Goal: Find specific page/section: Find specific page/section

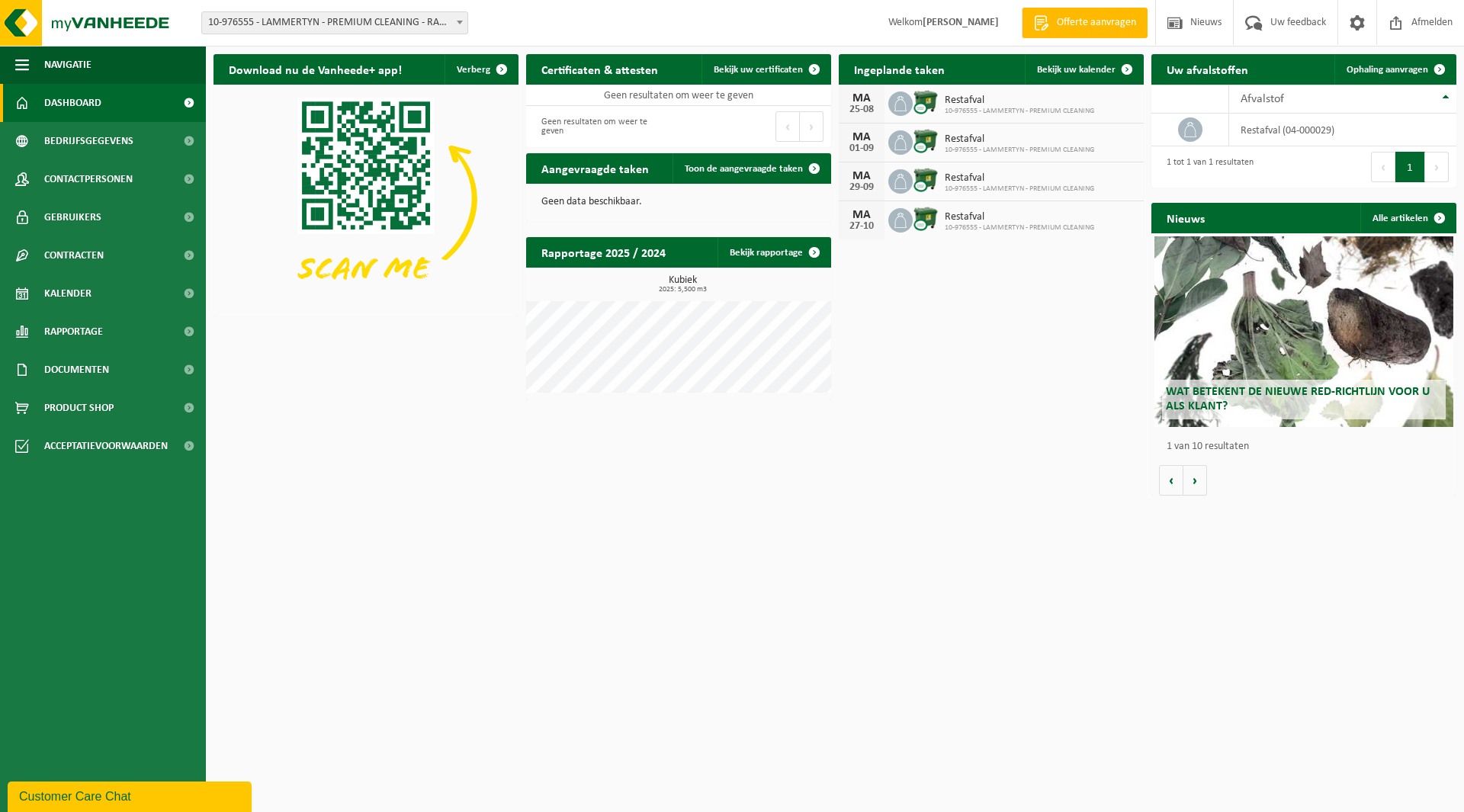
click at [291, 23] on span "10-976555 - LAMMERTYN - PREMIUM CLEANING - RANST" at bounding box center [334, 23] width 265 height 22
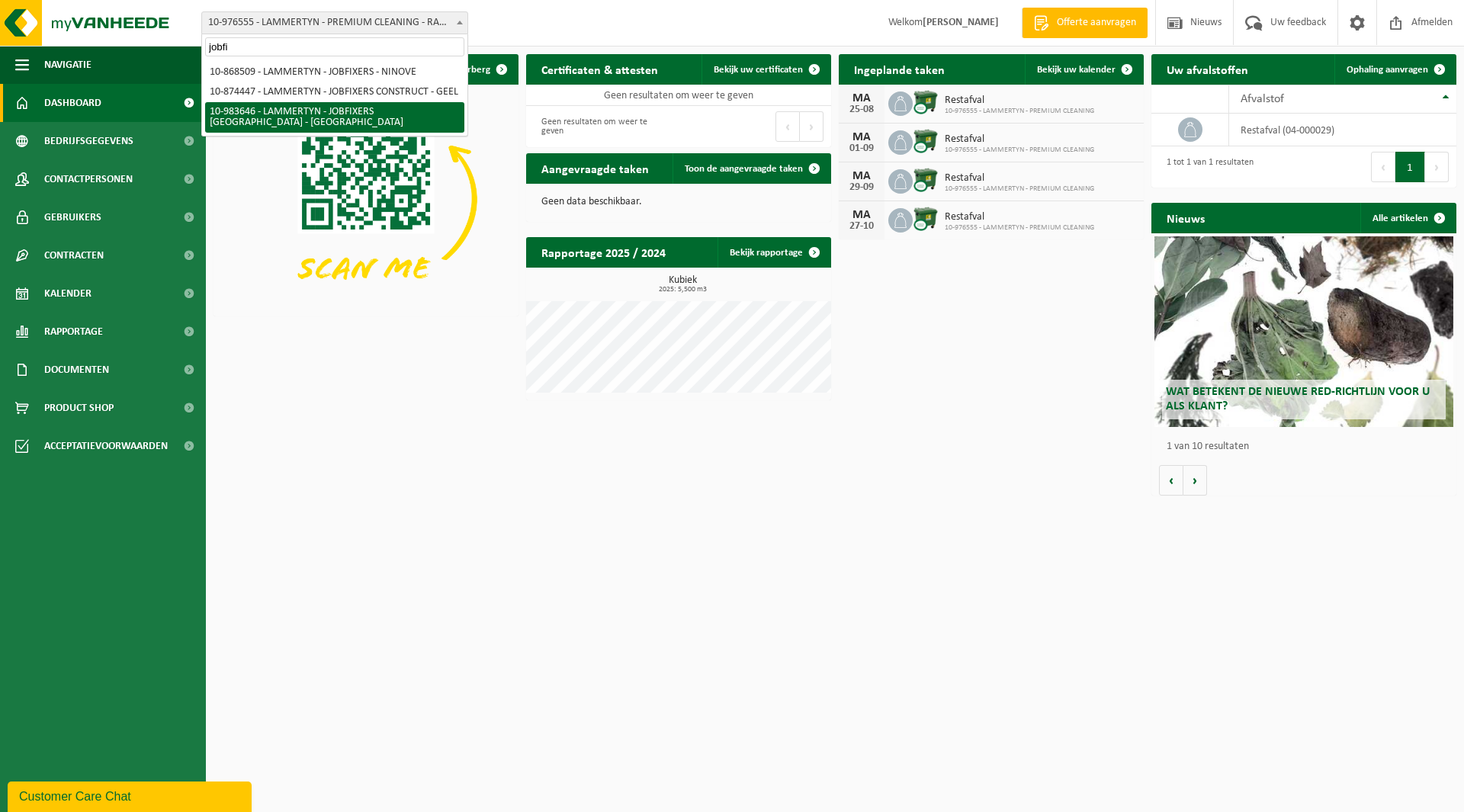
type input "jobfi"
select select "163352"
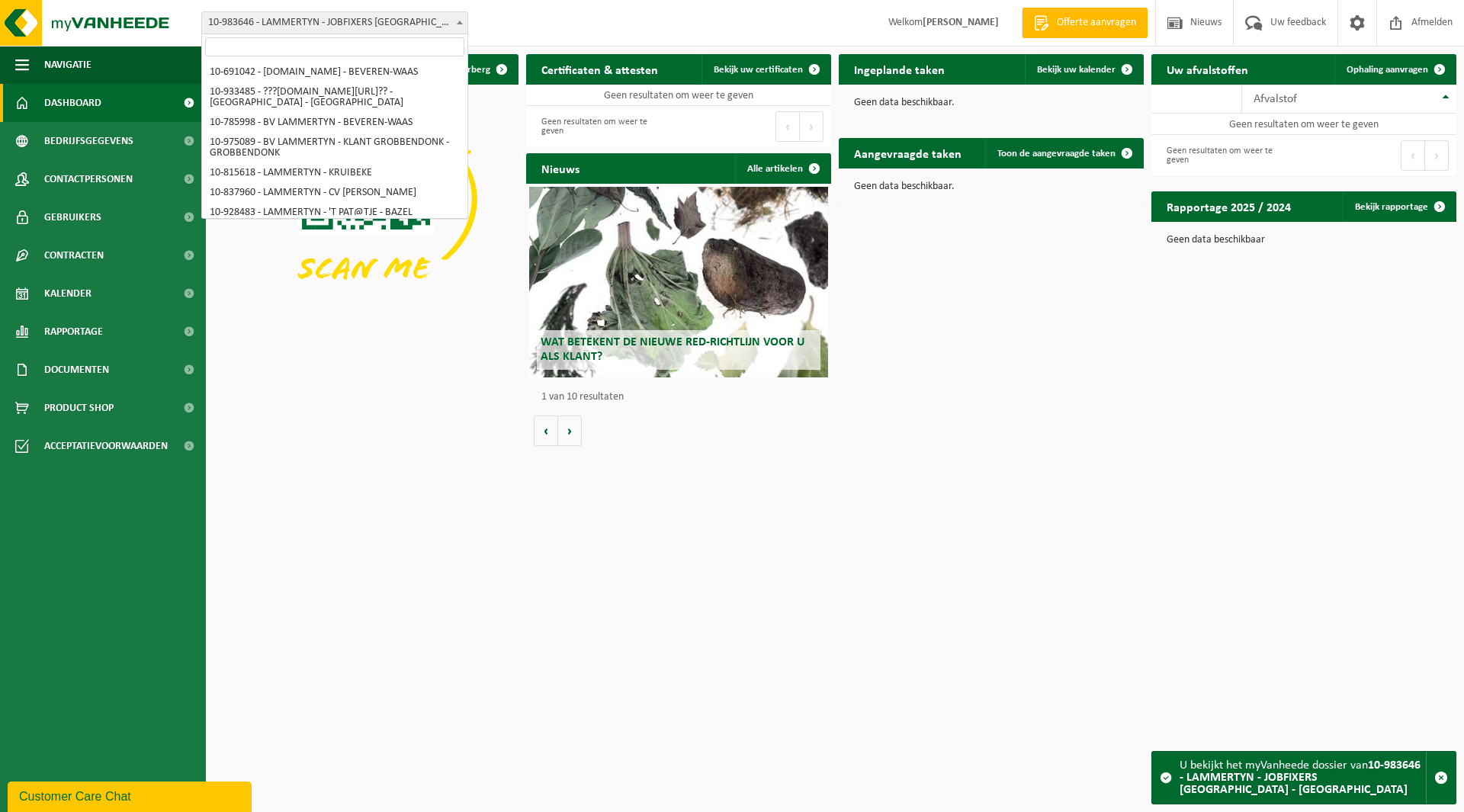
click at [288, 28] on span "10-983646 - LAMMERTYN - JOBFIXERS [GEOGRAPHIC_DATA] - [GEOGRAPHIC_DATA]" at bounding box center [334, 23] width 265 height 22
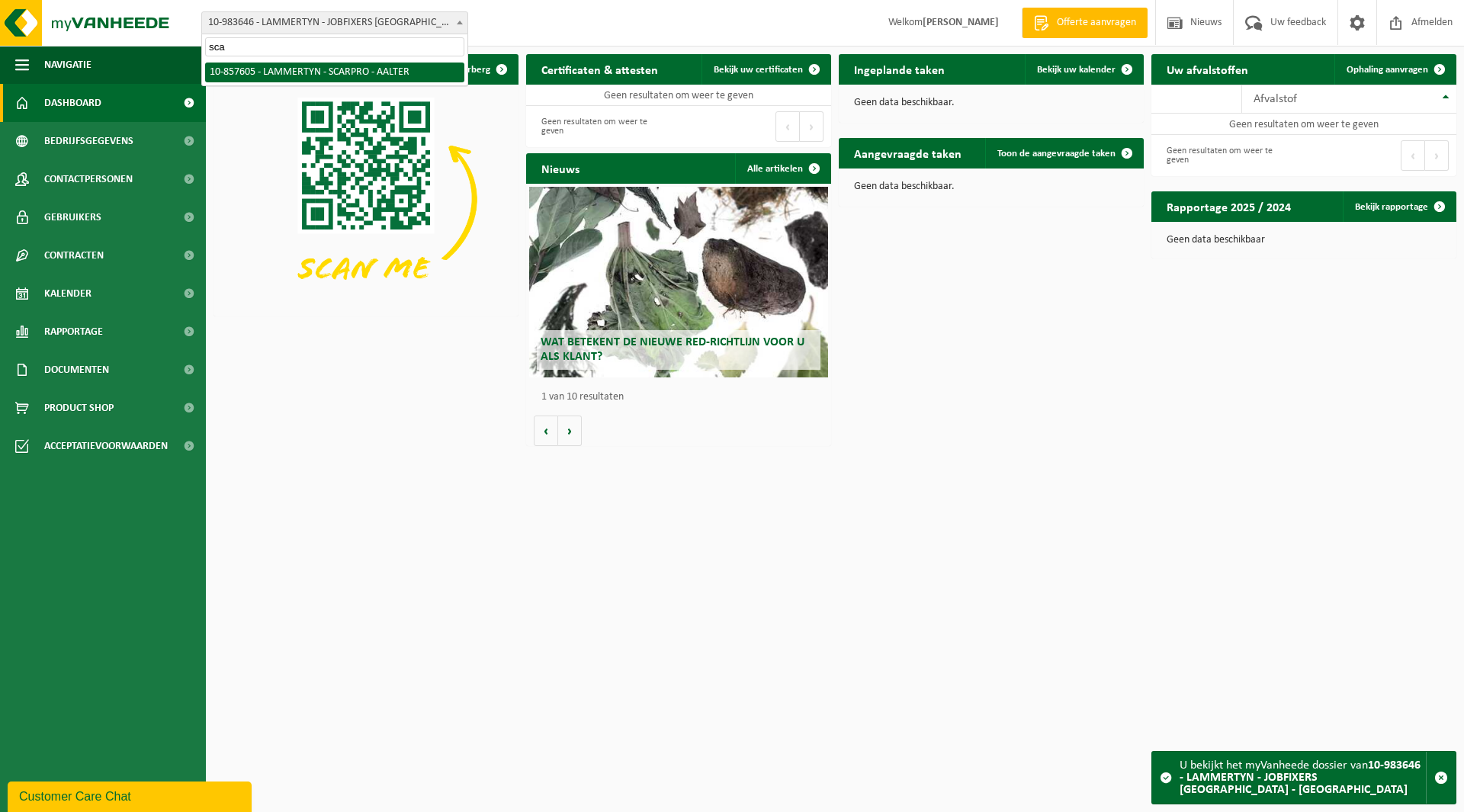
type input "sca"
select select "99011"
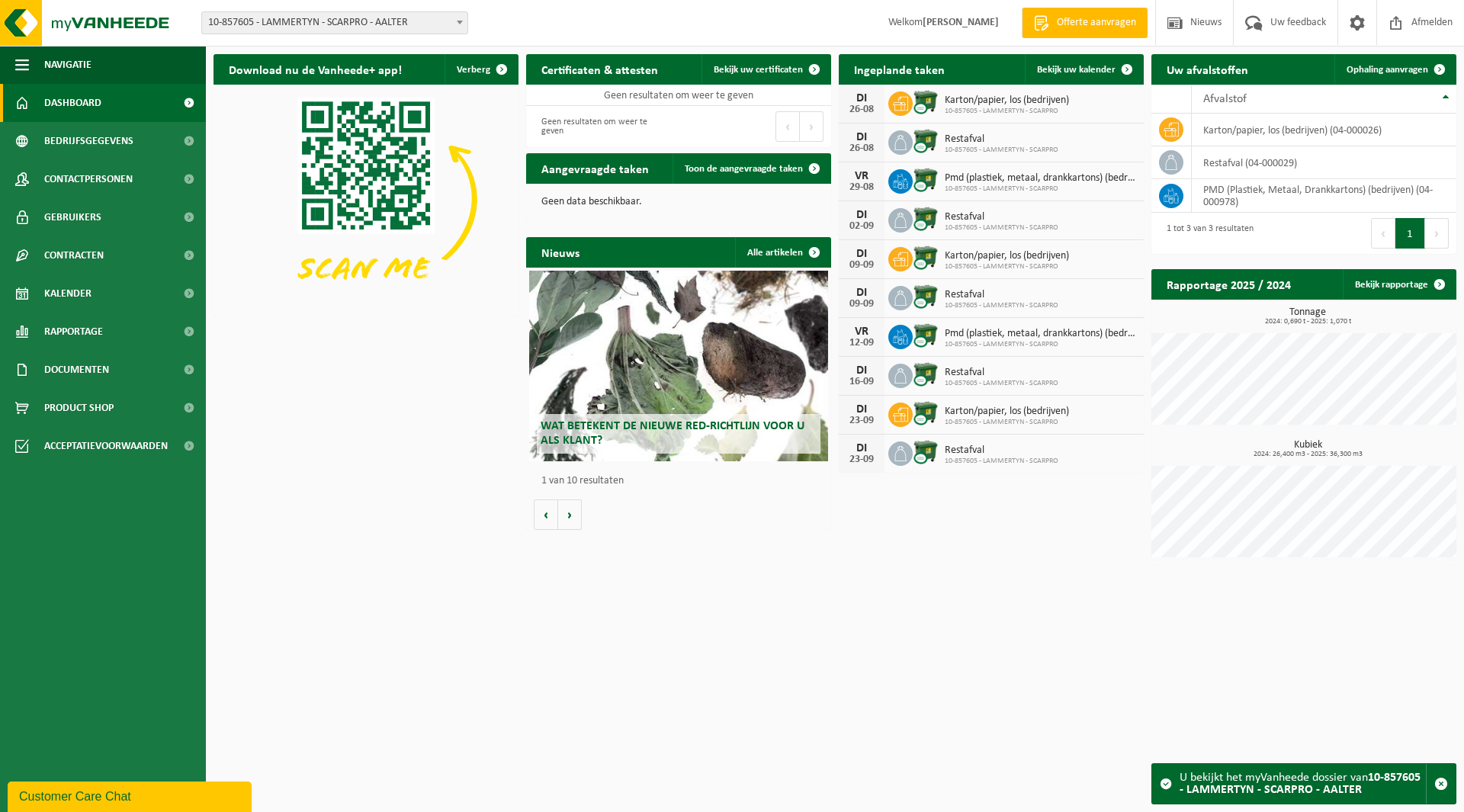
click at [373, 21] on span "10-857605 - LAMMERTYN - SCARPRO - AALTER" at bounding box center [334, 23] width 265 height 22
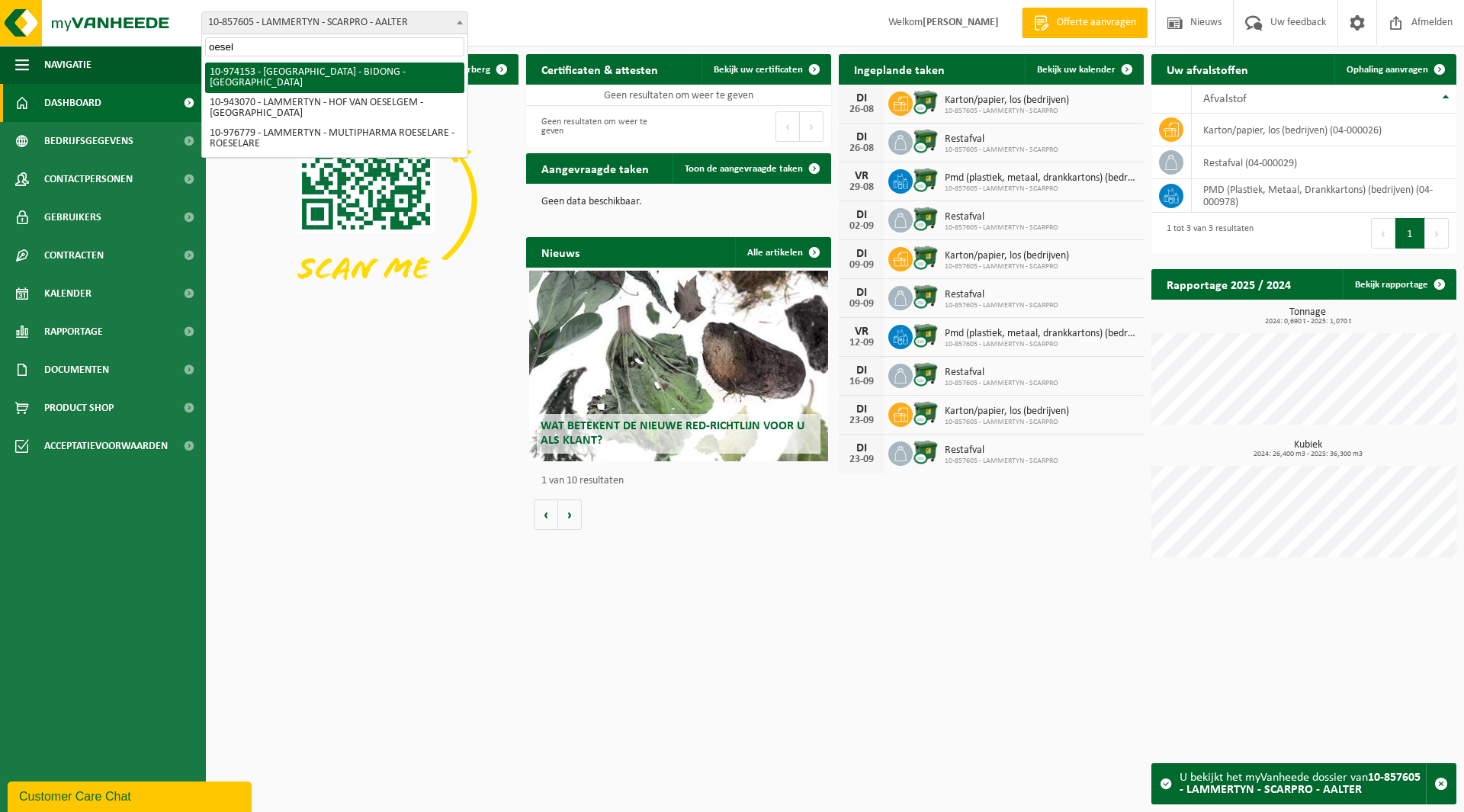
type input "oesel"
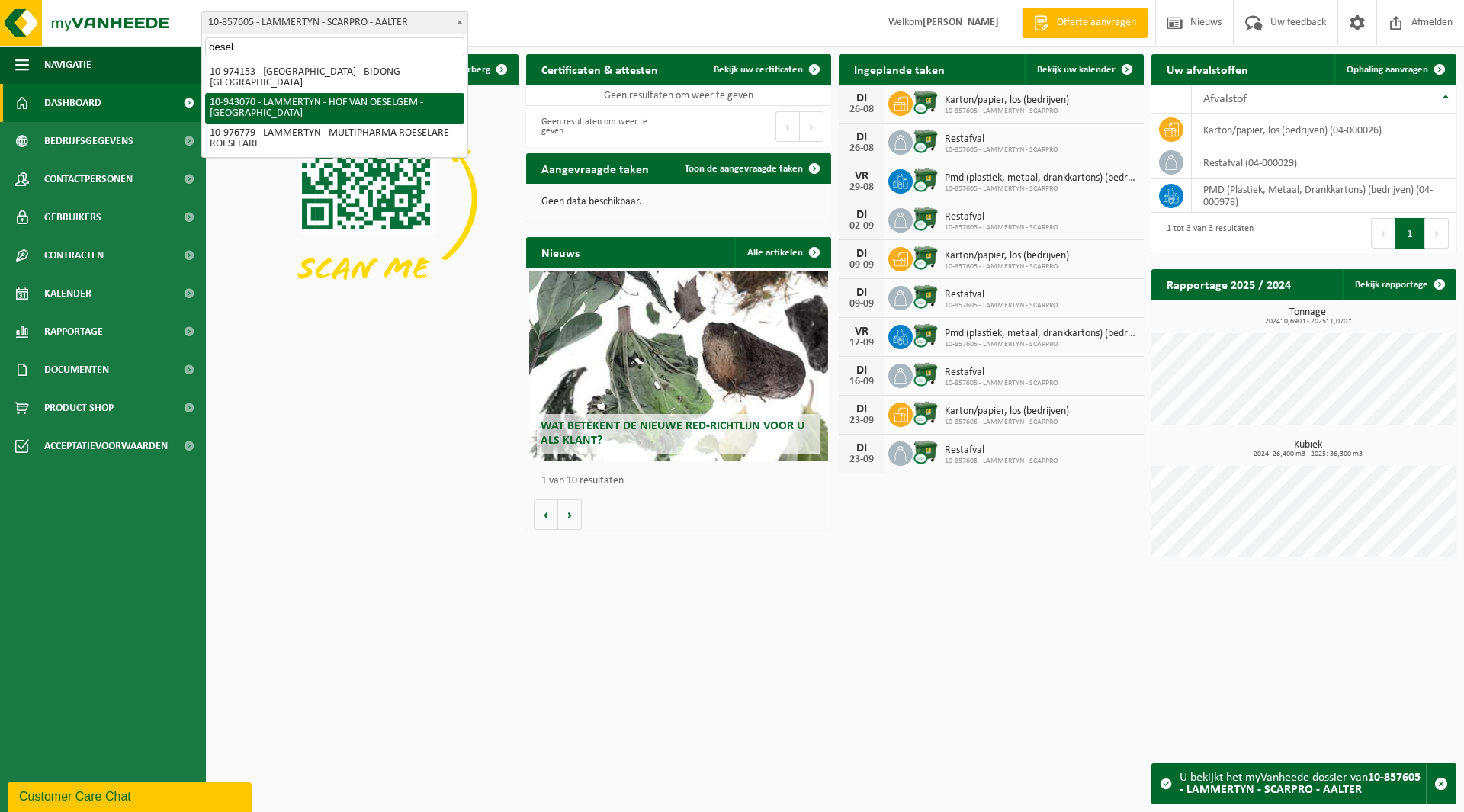
select select "140117"
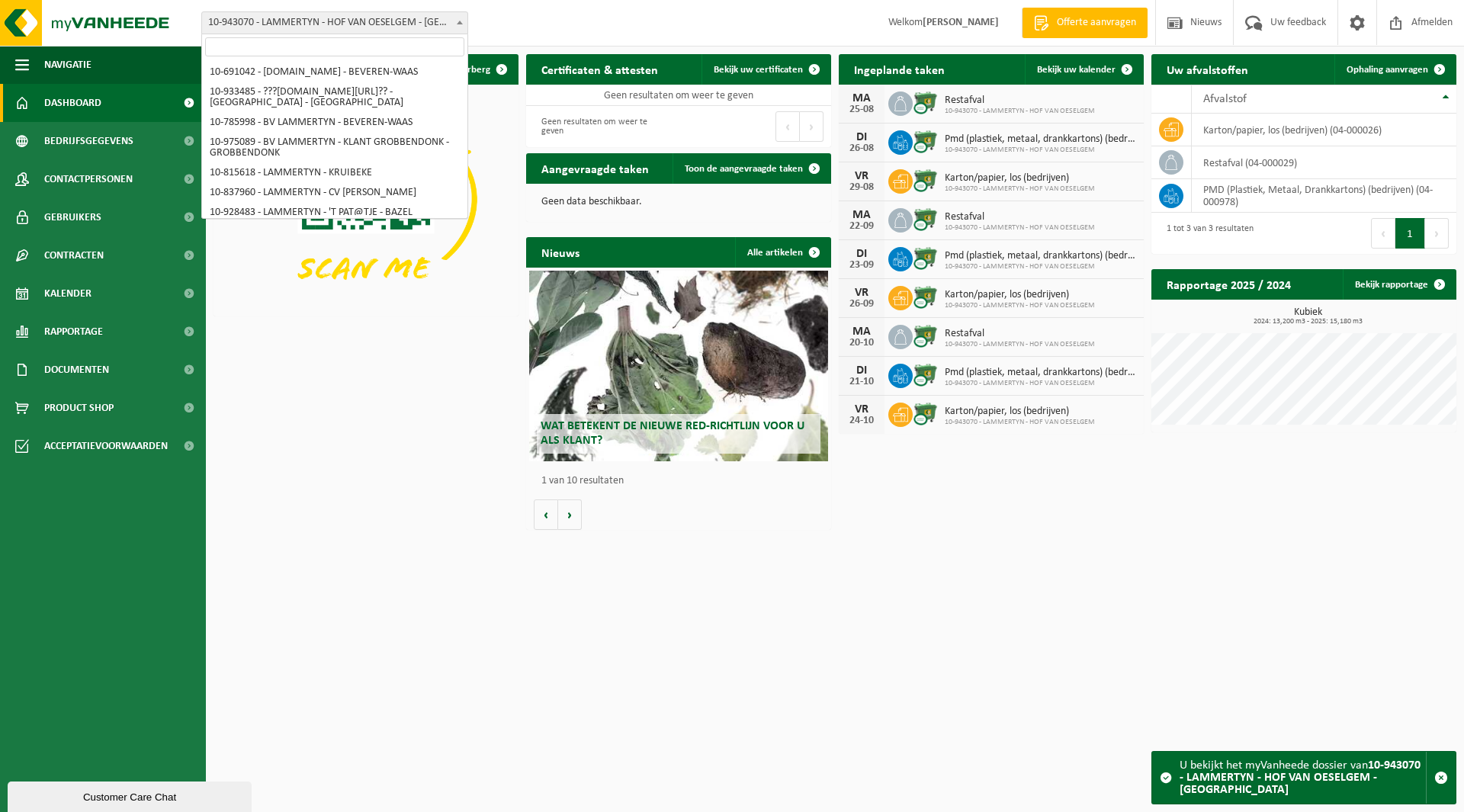
click at [304, 23] on span "10-943070 - LAMMERTYN - HOF VAN OESELGEM - [GEOGRAPHIC_DATA]" at bounding box center [334, 23] width 265 height 22
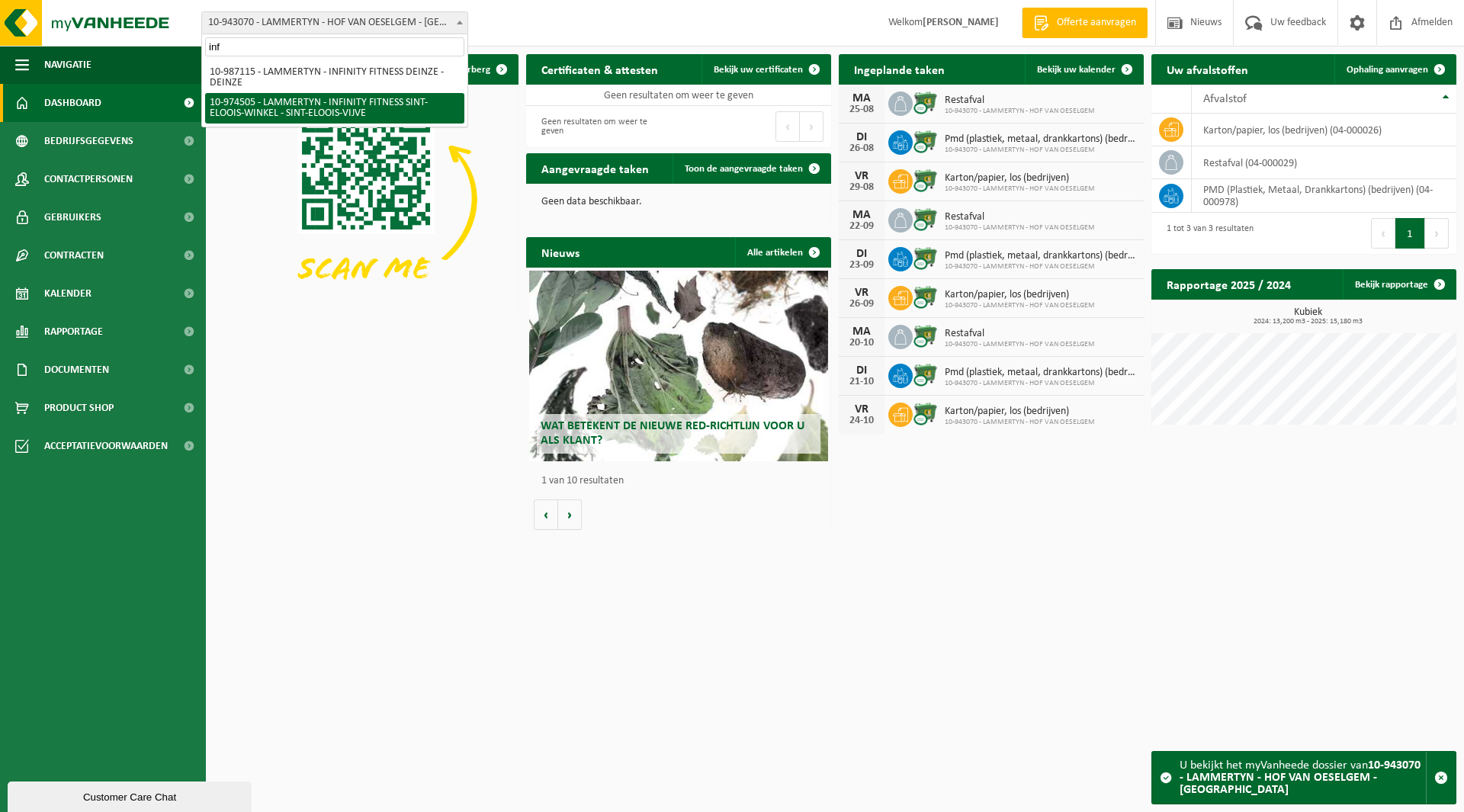
type input "inf"
select select "157630"
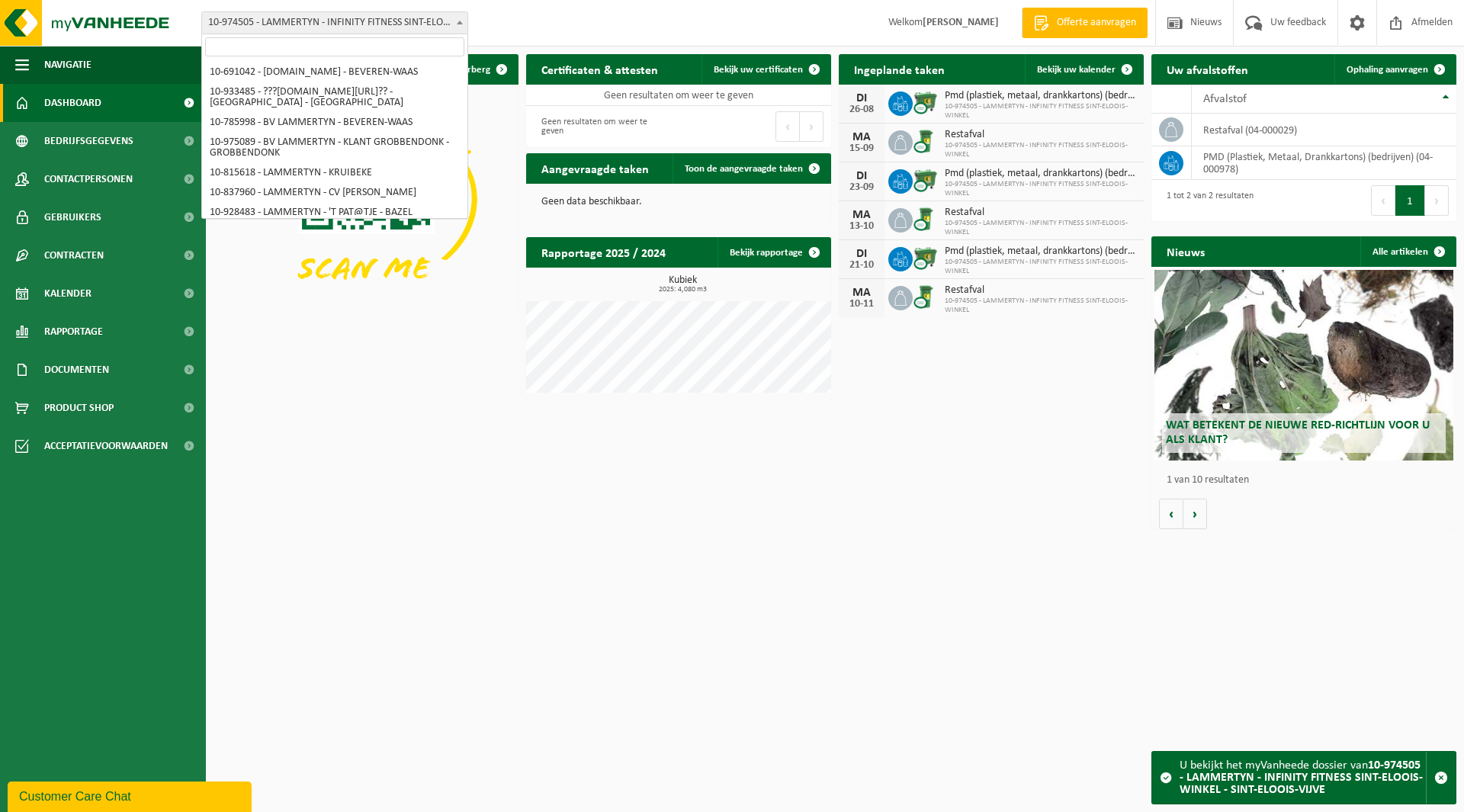
click at [250, 19] on span "10-974505 - LAMMERTYN - INFINITY FITNESS SINT-ELOOIS-WINKEL - SINT-ELOOIS-VIJVE" at bounding box center [334, 23] width 265 height 22
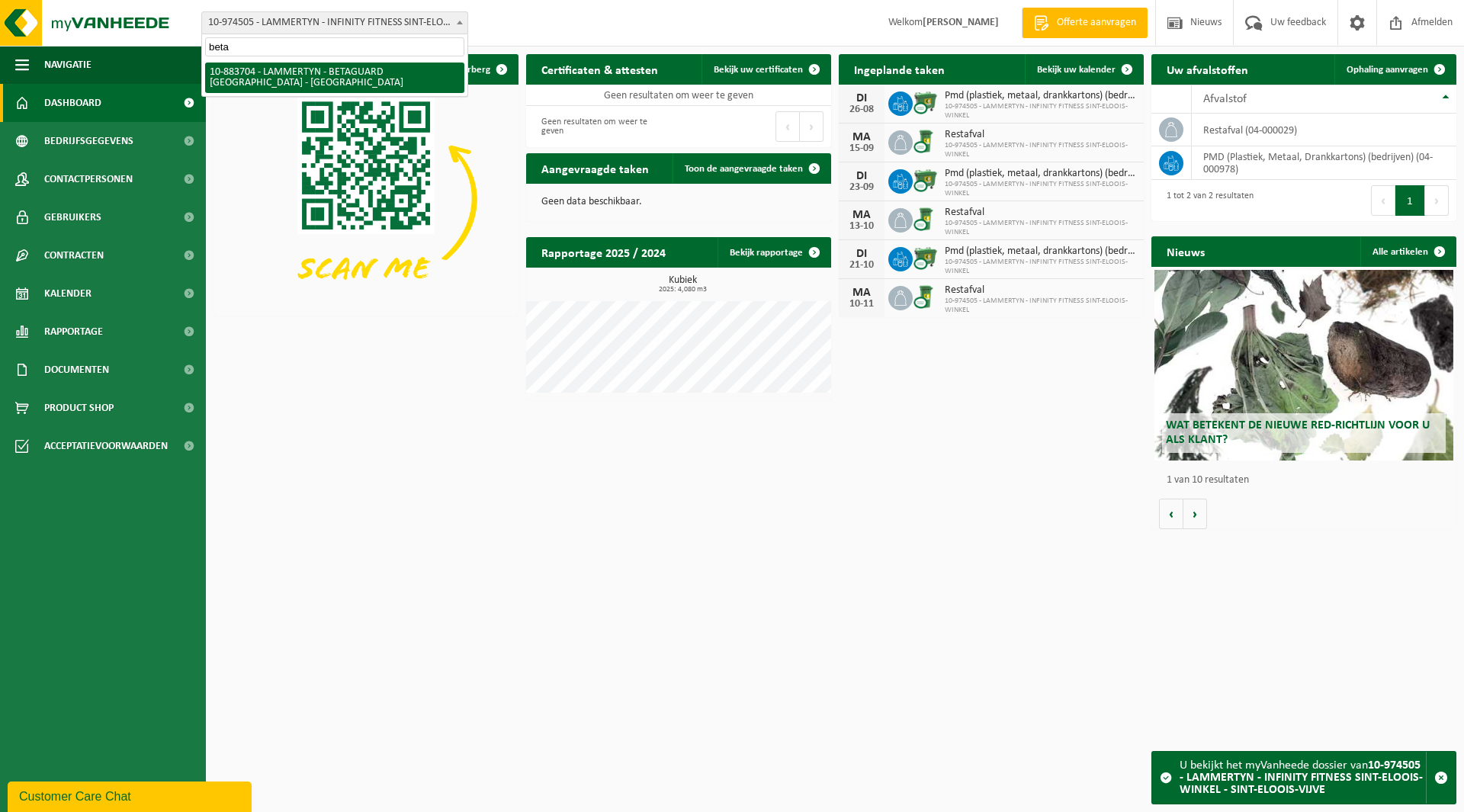
type input "beta"
select select "112153"
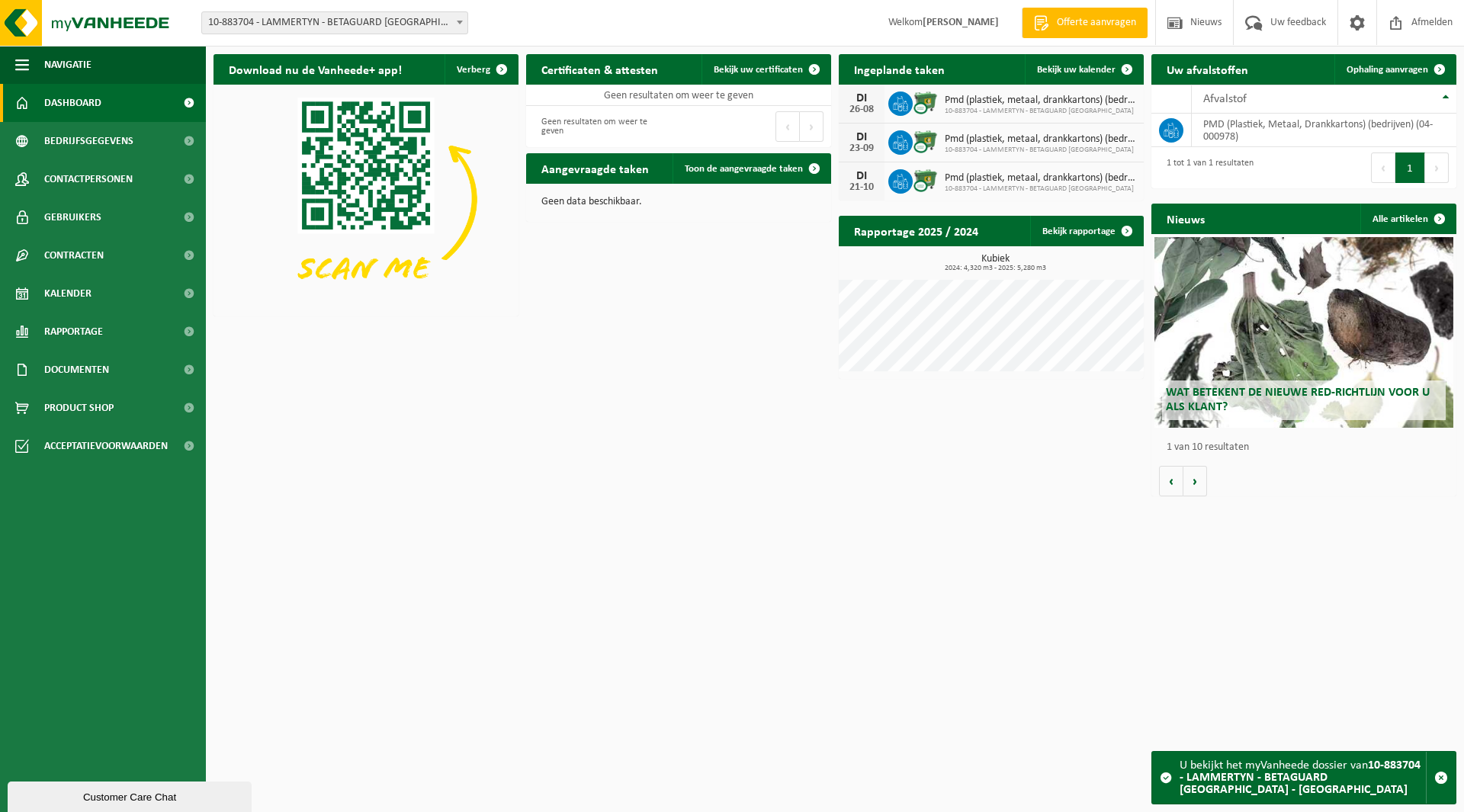
click at [264, 25] on span "10-883704 - LAMMERTYN - BETAGUARD [GEOGRAPHIC_DATA] - [GEOGRAPHIC_DATA]" at bounding box center [334, 23] width 265 height 22
type input "idew"
select select "157246"
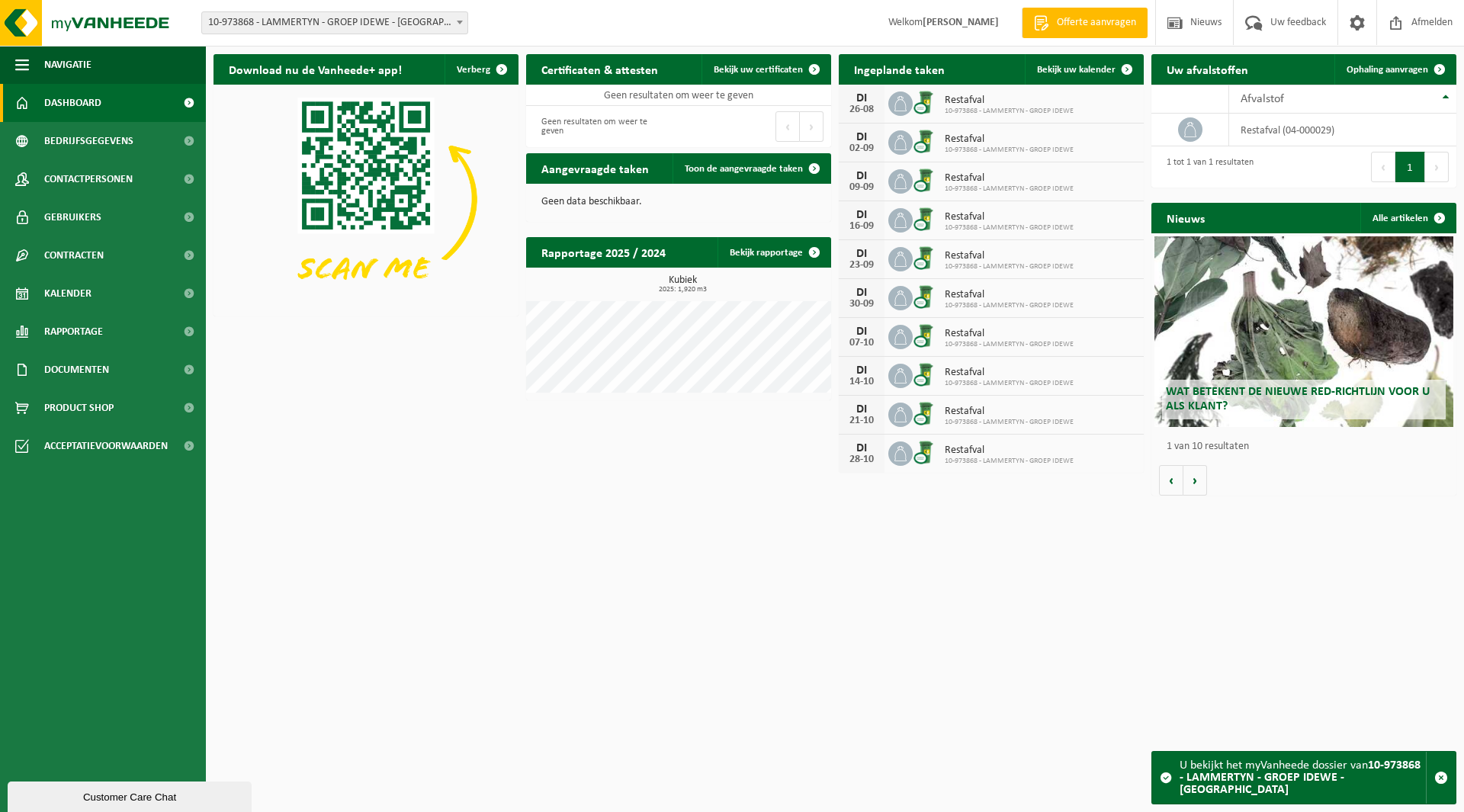
click at [299, 18] on span "10-973868 - LAMMERTYN - GROEP IDEWE - [GEOGRAPHIC_DATA]" at bounding box center [334, 23] width 265 height 22
type input "pasta"
select select "111101"
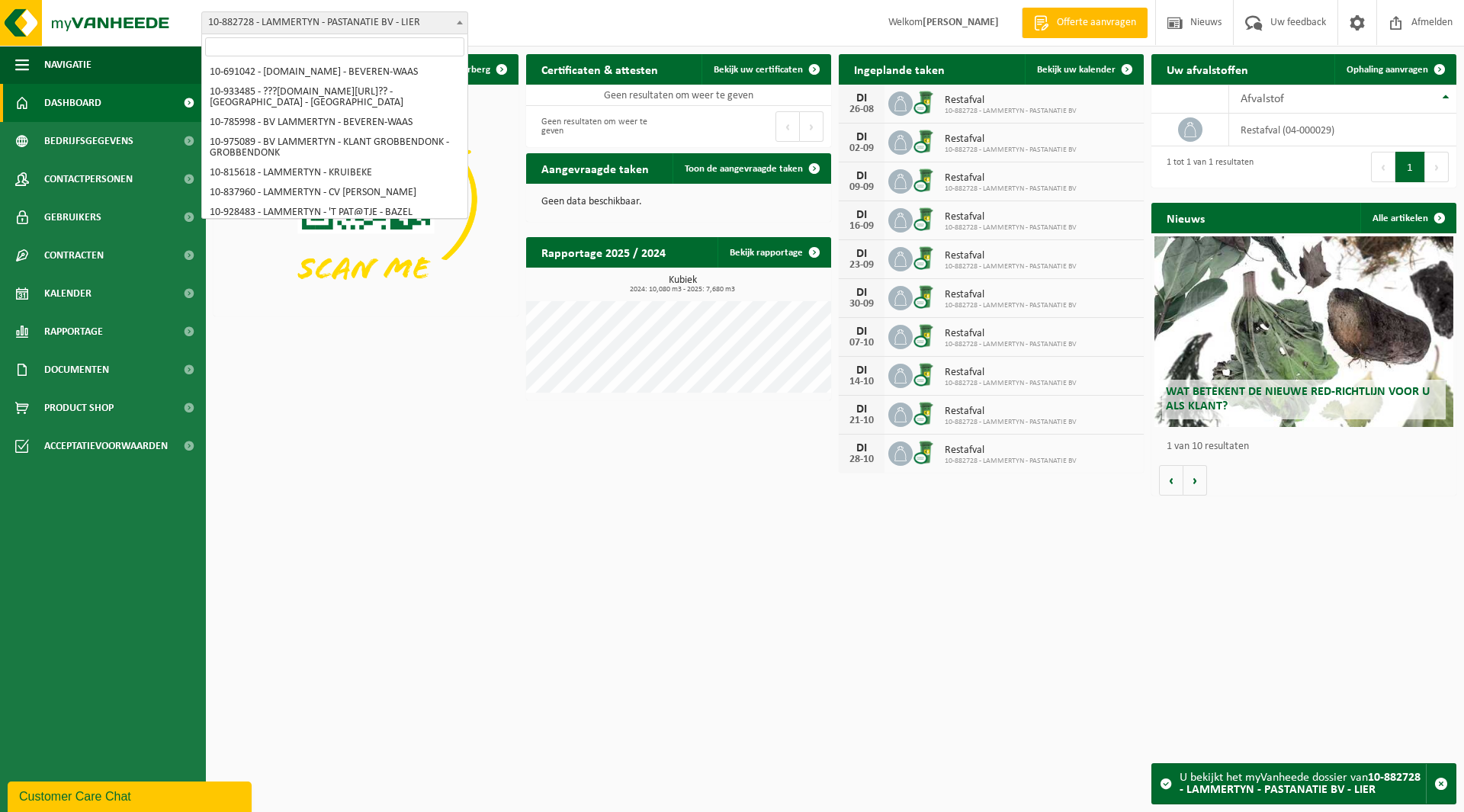
click at [286, 24] on span "10-882728 - LAMMERTYN - PASTANATIE BV - LIER" at bounding box center [334, 23] width 265 height 22
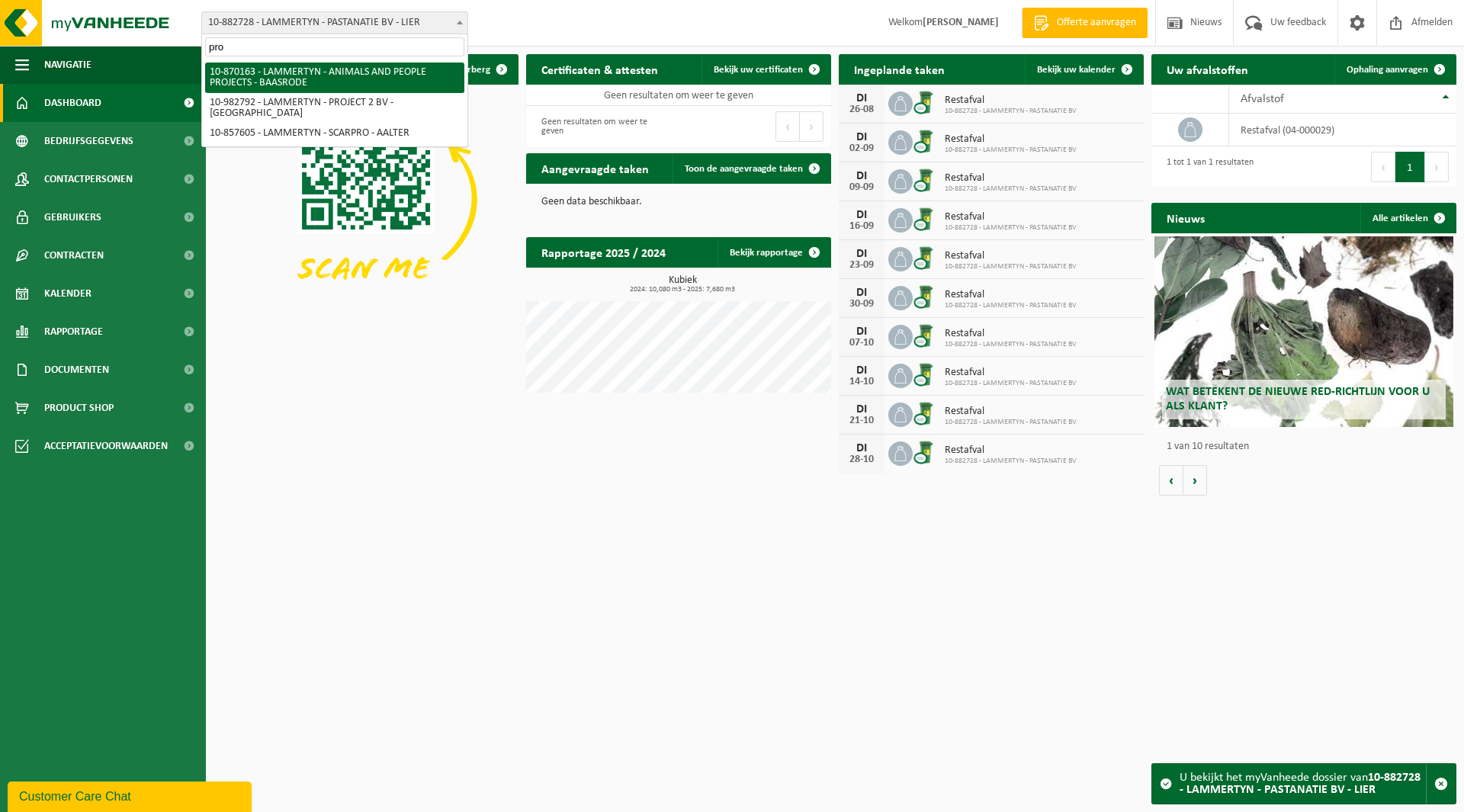
type input "pro"
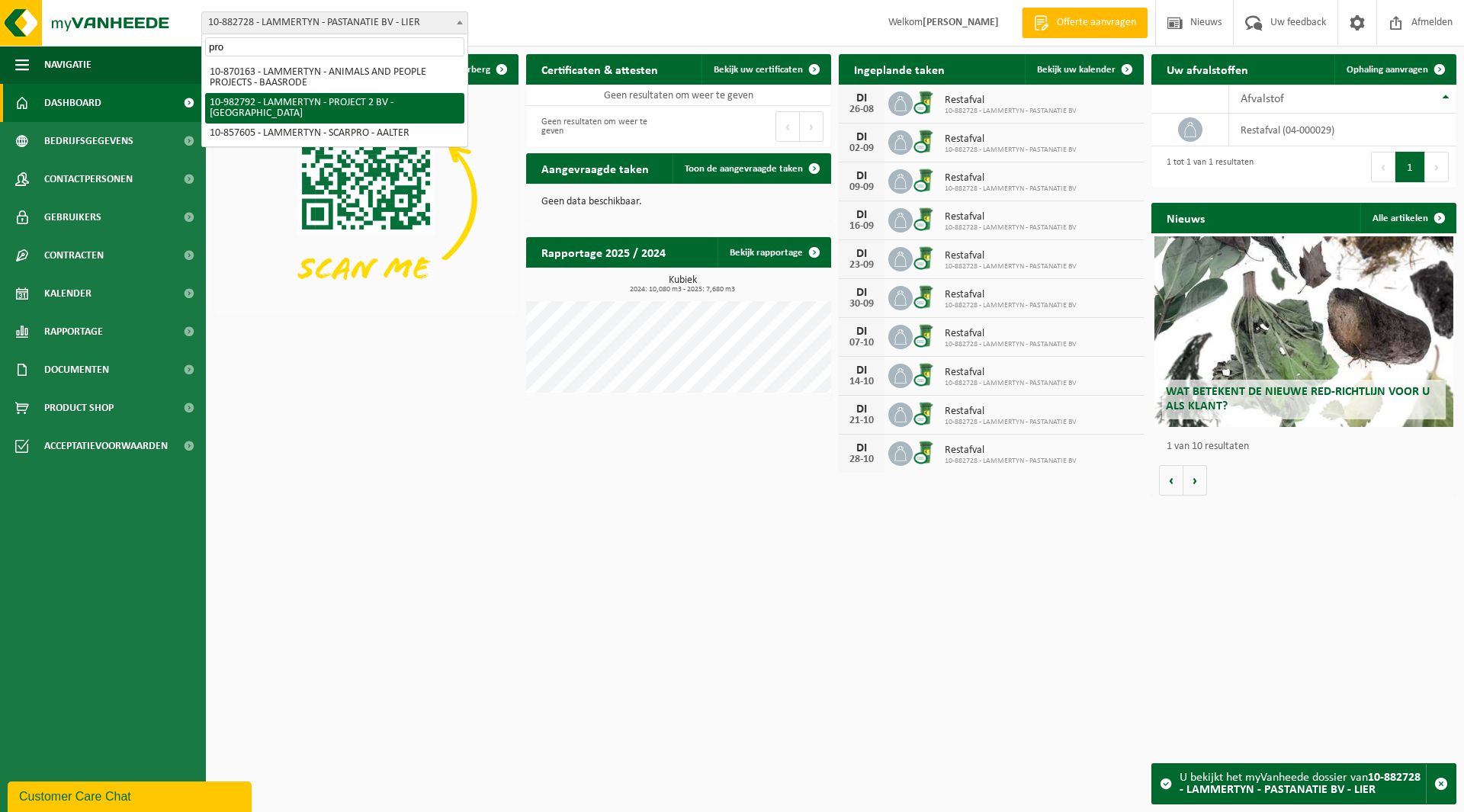
select select "162810"
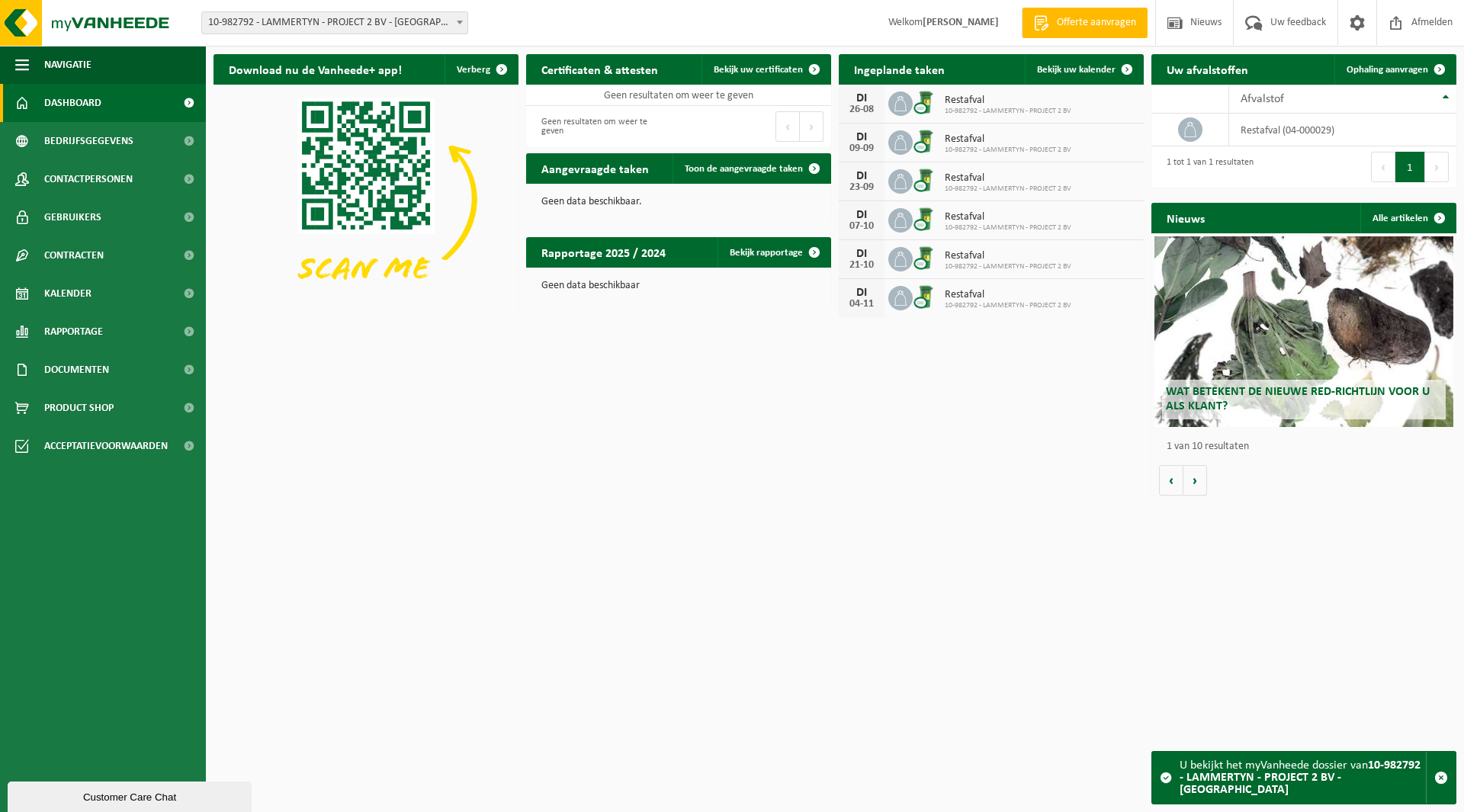
click at [300, 21] on span "10-982792 - LAMMERTYN - PROJECT 2 BV - [GEOGRAPHIC_DATA]" at bounding box center [334, 23] width 265 height 22
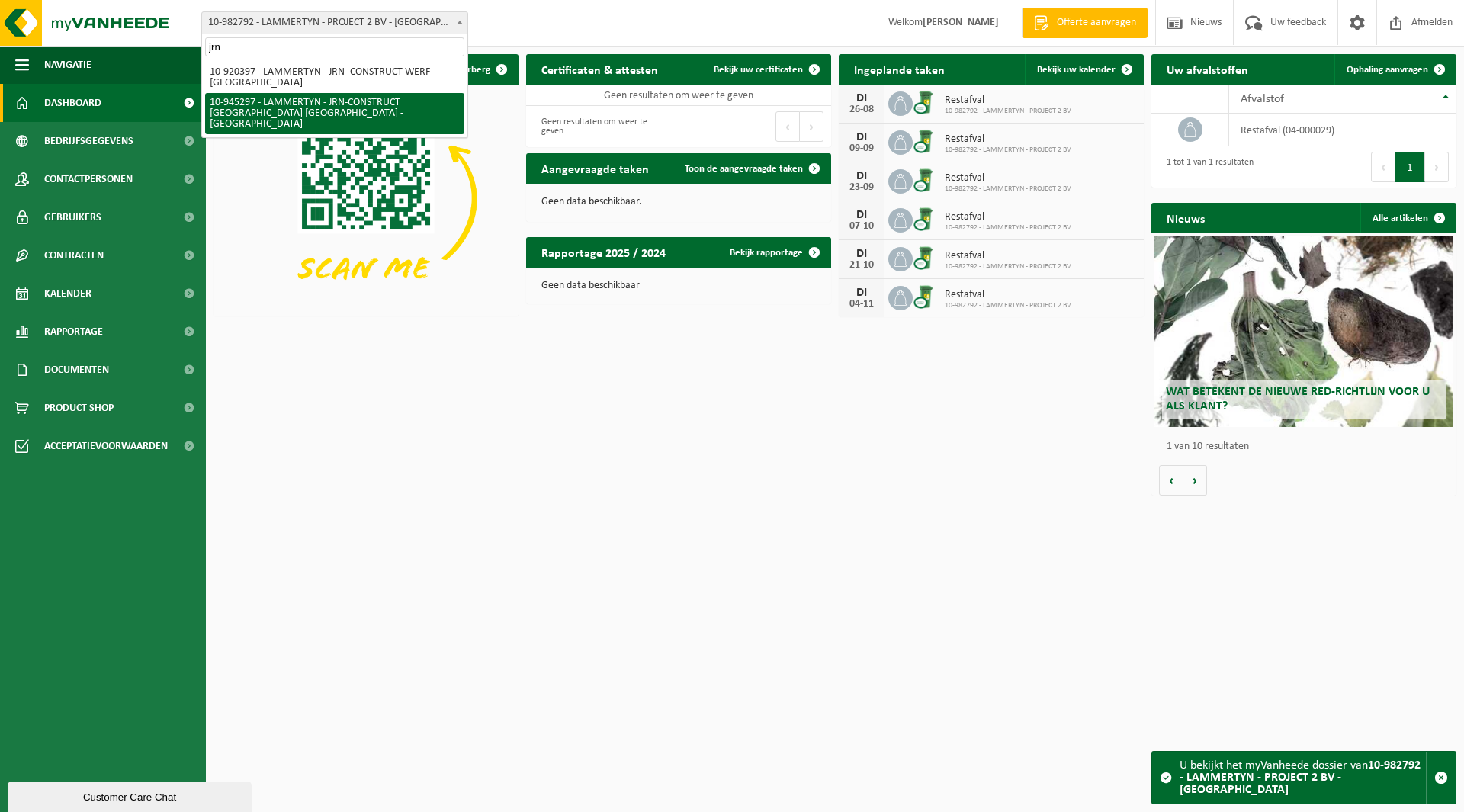
type input "jrn"
select select "141169"
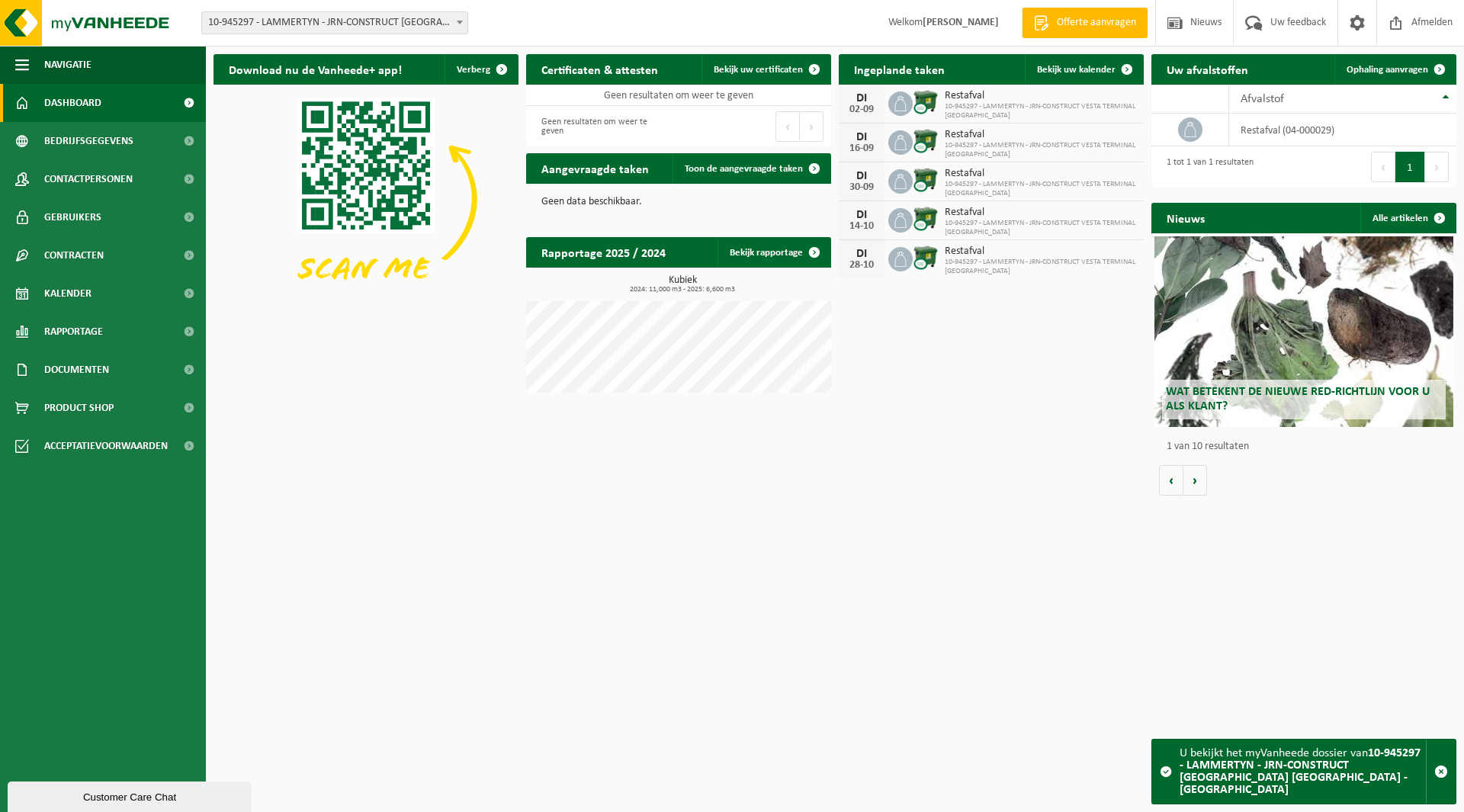
click at [272, 21] on span "10-945297 - LAMMERTYN - JRN-CONSTRUCT [GEOGRAPHIC_DATA] [GEOGRAPHIC_DATA] - [GE…" at bounding box center [334, 23] width 265 height 22
type input "5/5"
select select "161235"
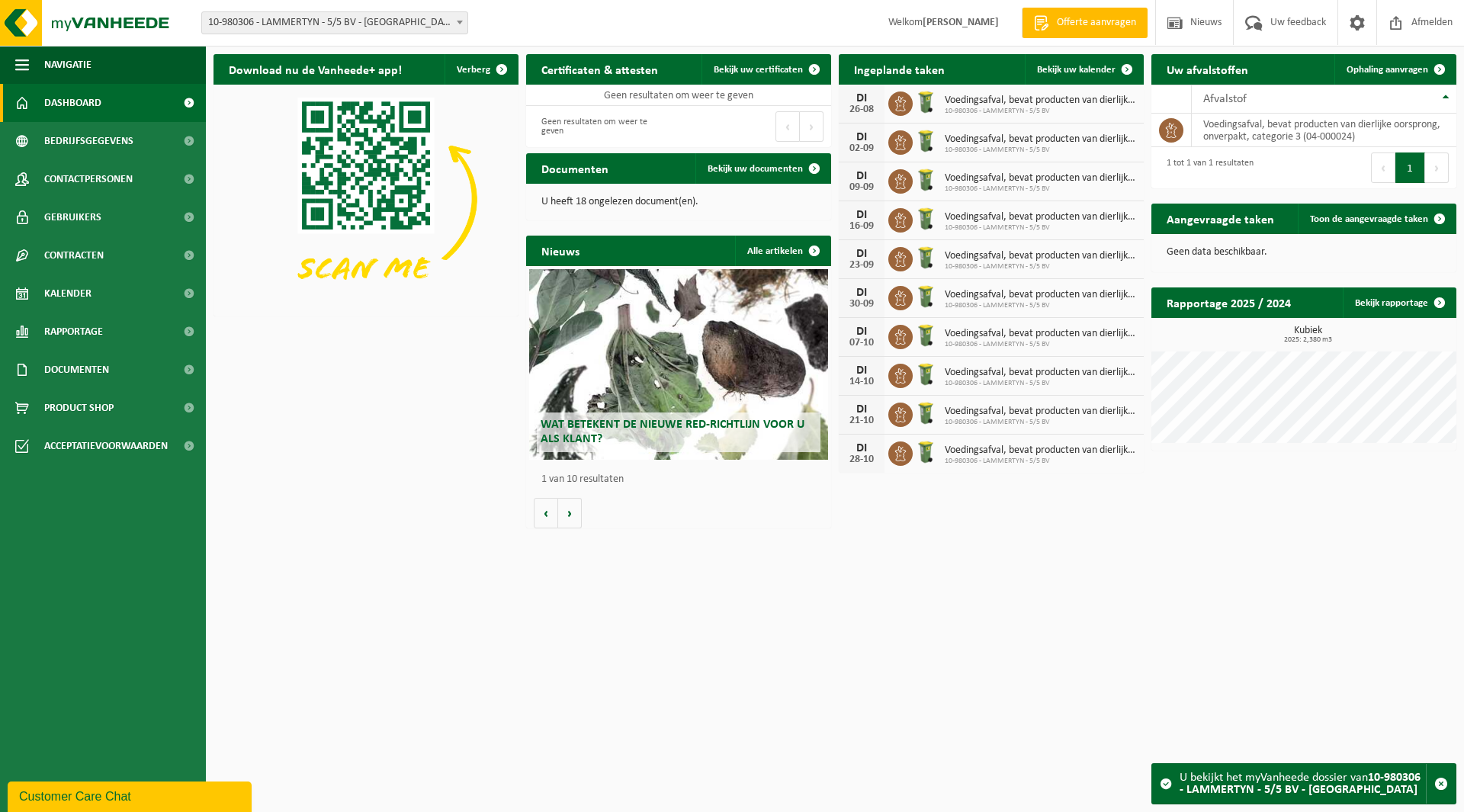
click at [351, 27] on span "10-980306 - LAMMERTYN - 5/5 BV - [GEOGRAPHIC_DATA]" at bounding box center [334, 23] width 265 height 22
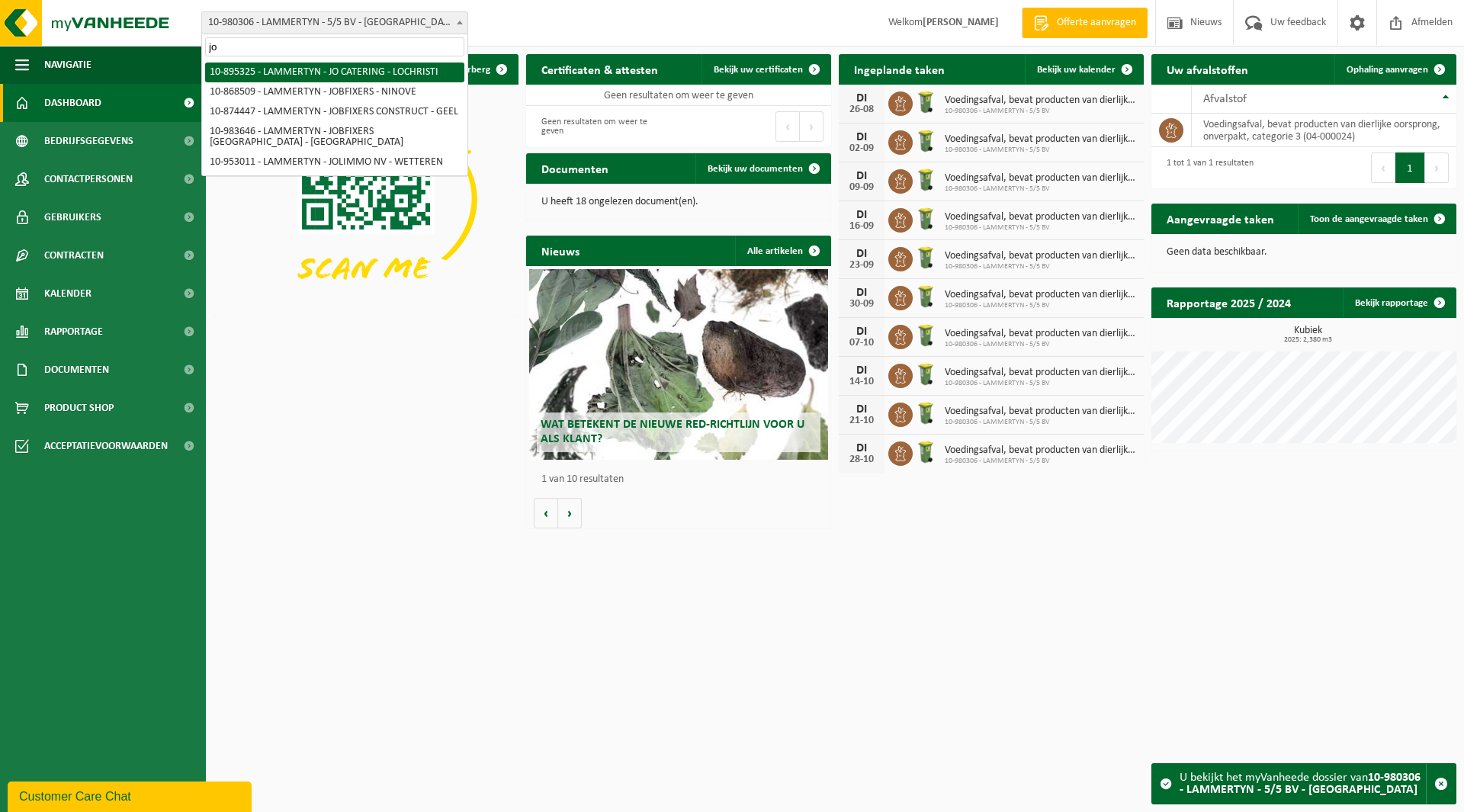
type input "jo"
select select "116800"
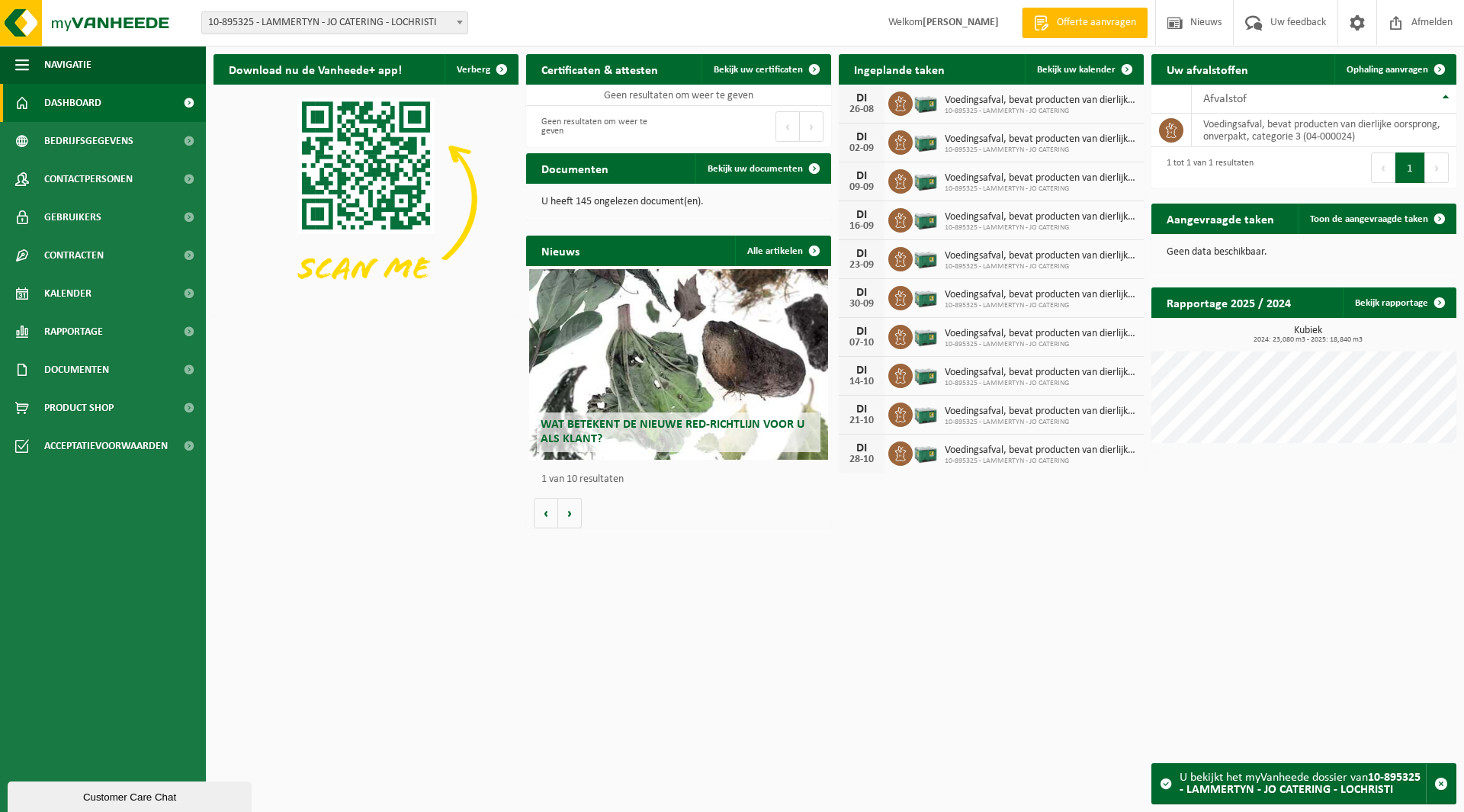
click at [302, 19] on span "10-895325 - LAMMERTYN - JO CATERING - LOCHRISTI" at bounding box center [334, 23] width 265 height 22
type input "osko"
select select "162284"
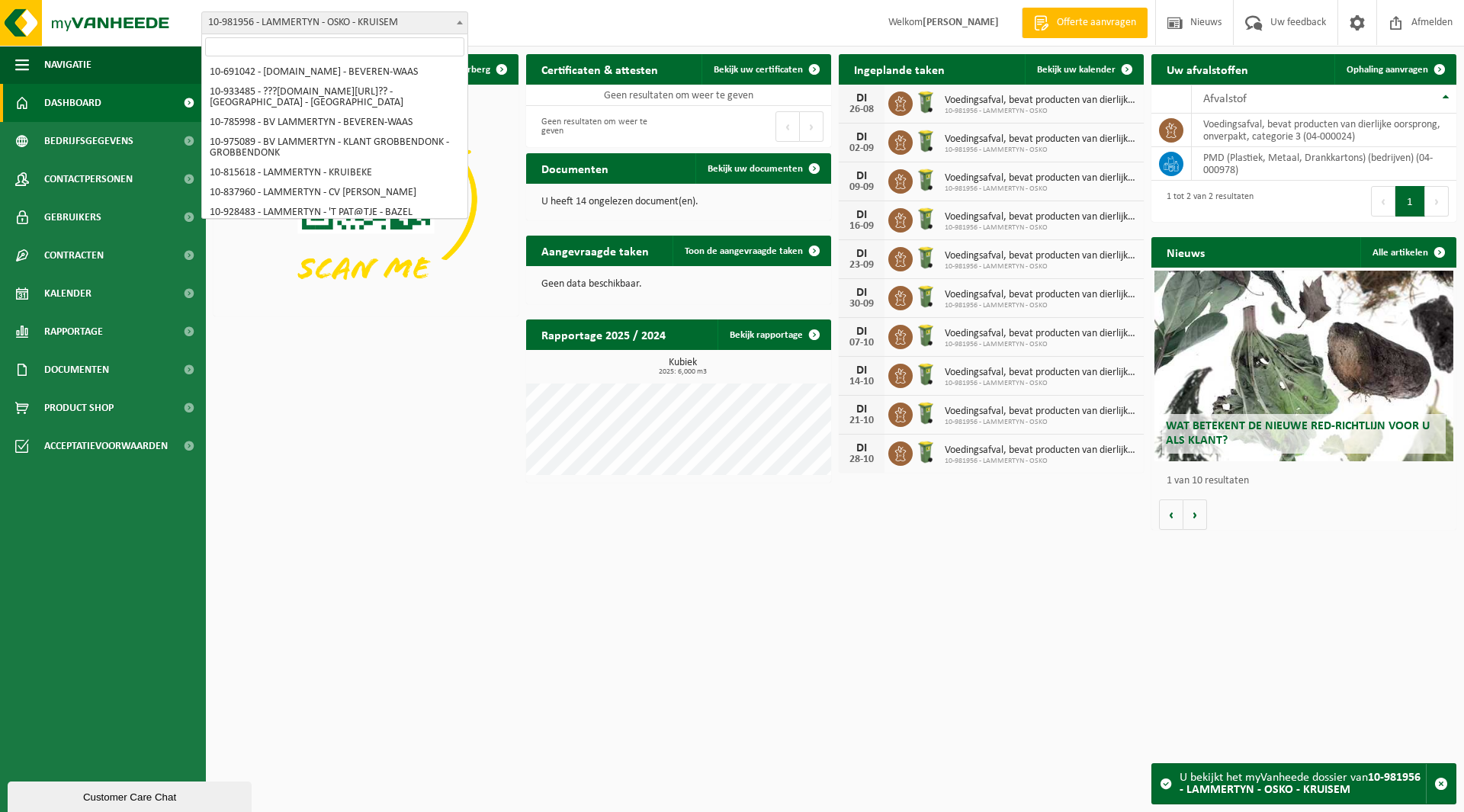
click at [316, 28] on span "10-981956 - LAMMERTYN - OSKO - KRUISEM" at bounding box center [334, 23] width 265 height 22
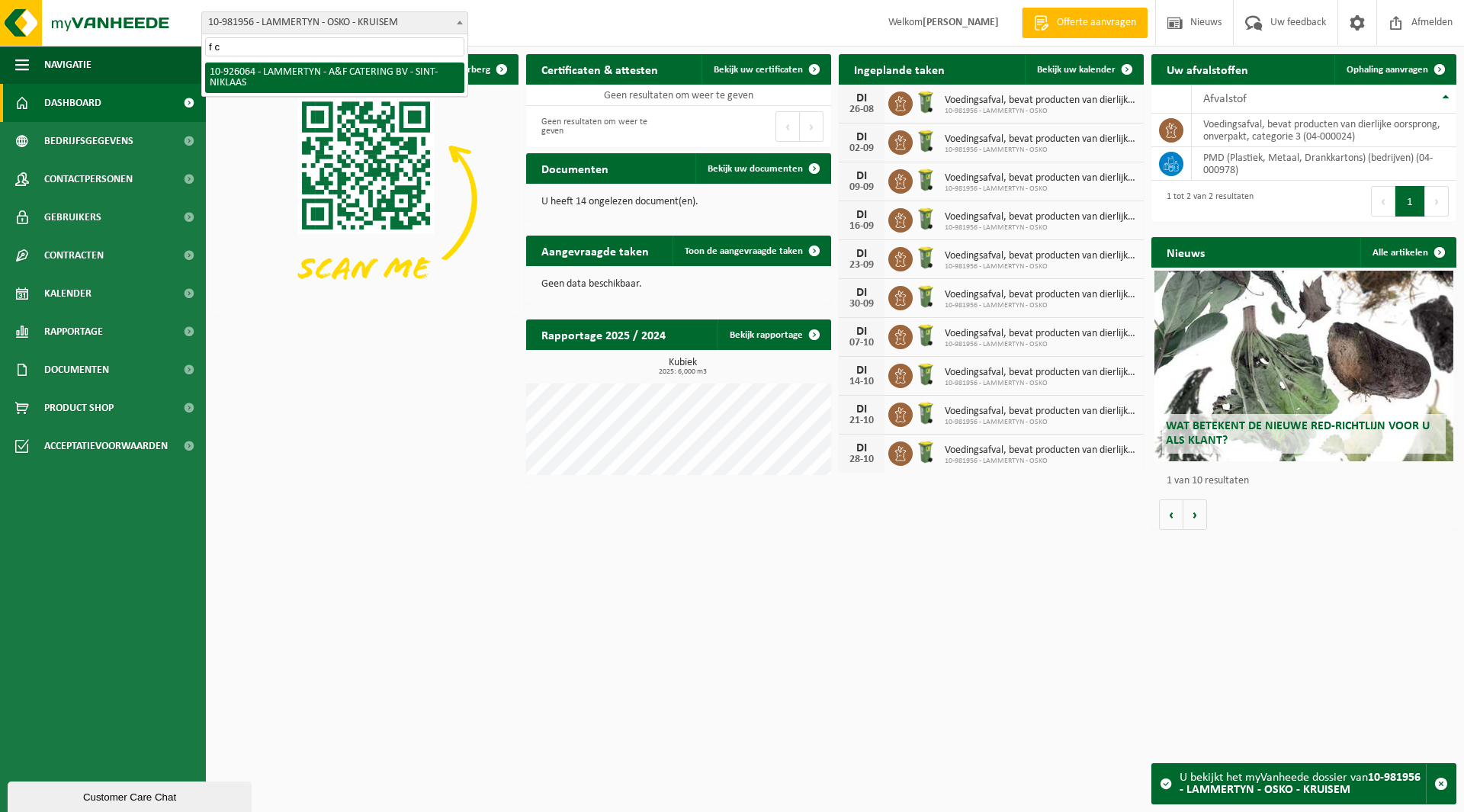
type input "f c"
select select "132199"
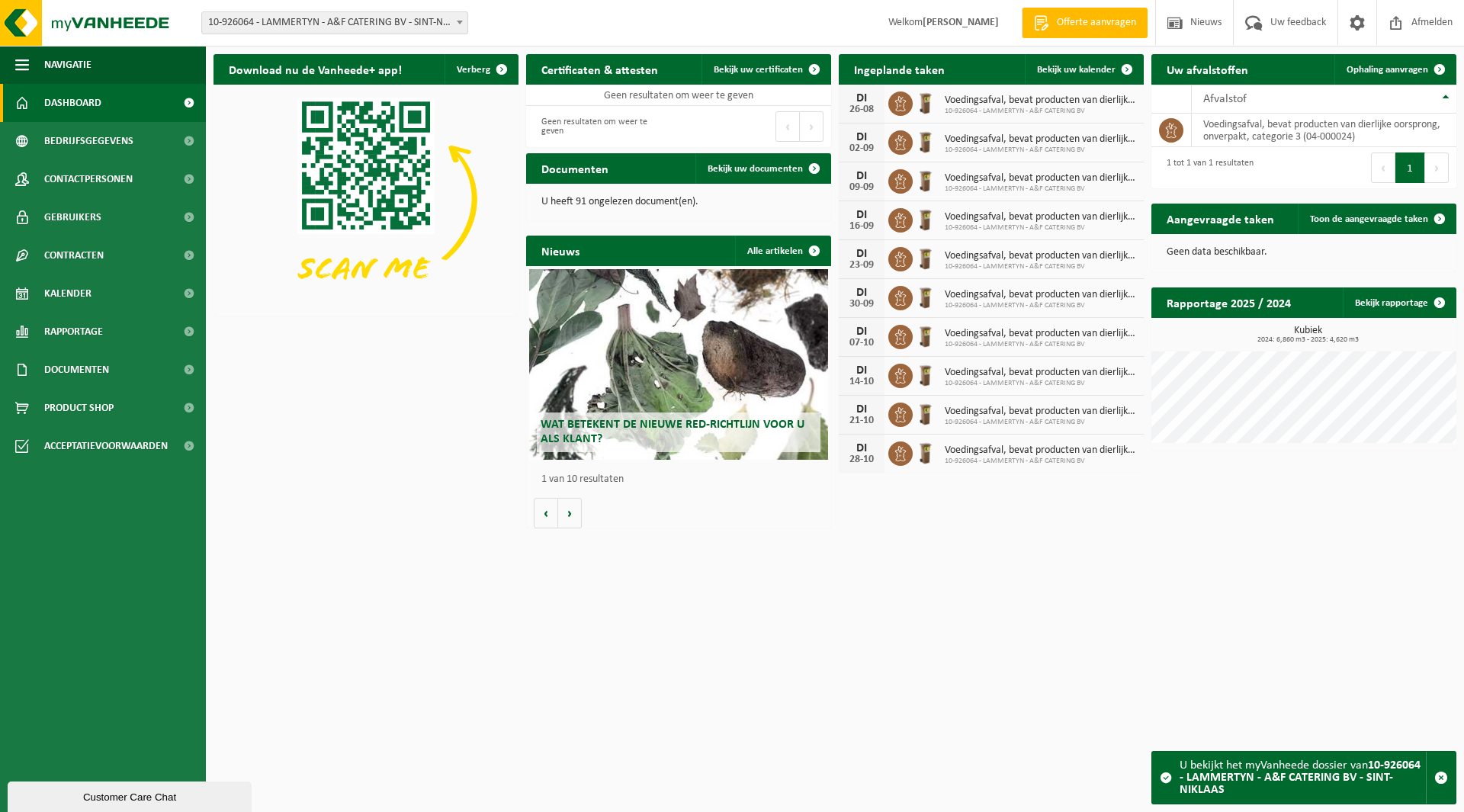
click at [312, 29] on span "10-926064 - LAMMERTYN - A&F CATERING BV - SINT-NIKLAAS" at bounding box center [334, 23] width 265 height 22
type input "amor"
select select "103993"
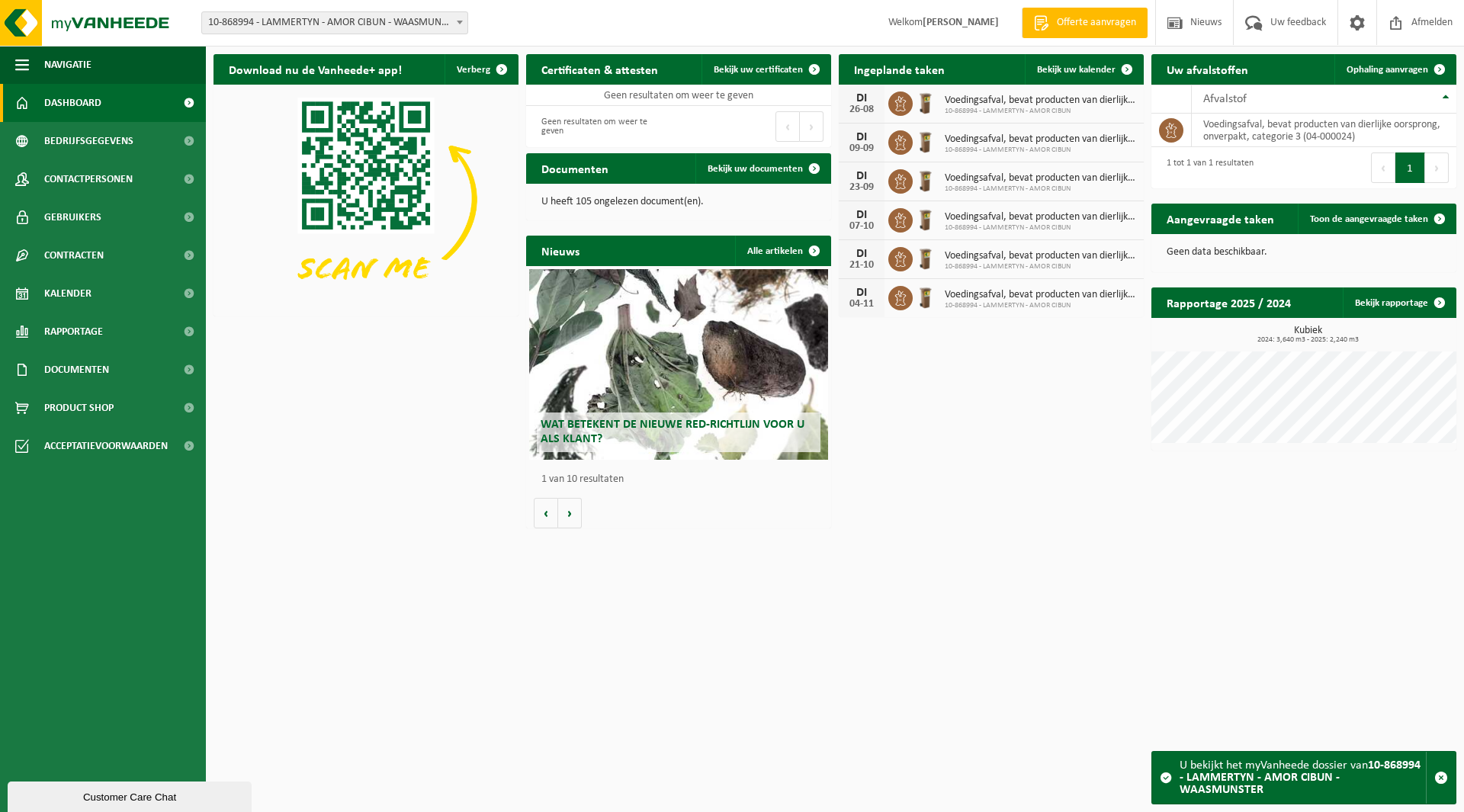
click at [297, 16] on span "10-868994 - LAMMERTYN - AMOR CIBUN - WAASMUNSTER" at bounding box center [334, 23] width 265 height 22
type input "soli"
select select "143515"
